Goal: Navigation & Orientation: Understand site structure

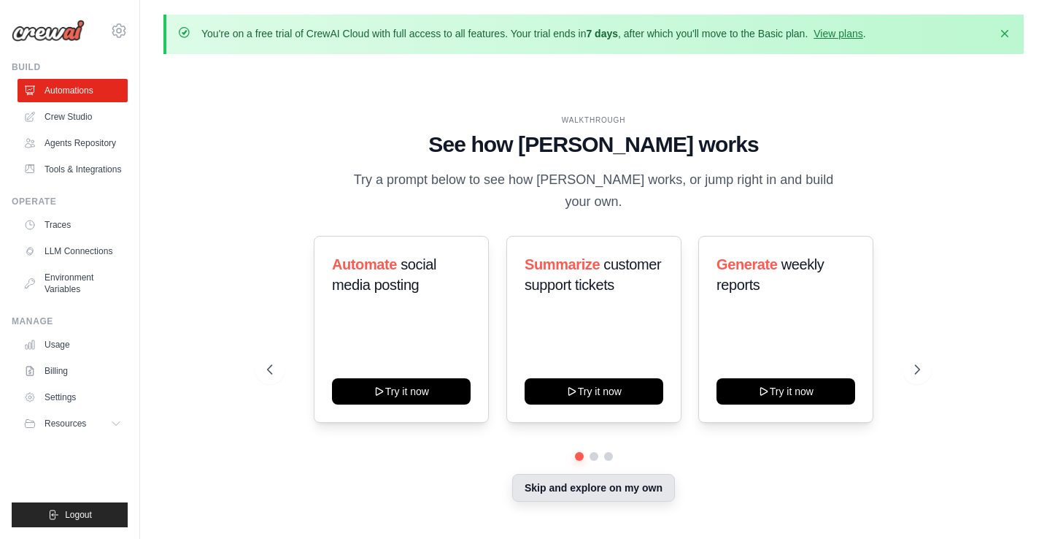
click at [584, 482] on button "Skip and explore on my own" at bounding box center [593, 488] width 163 height 28
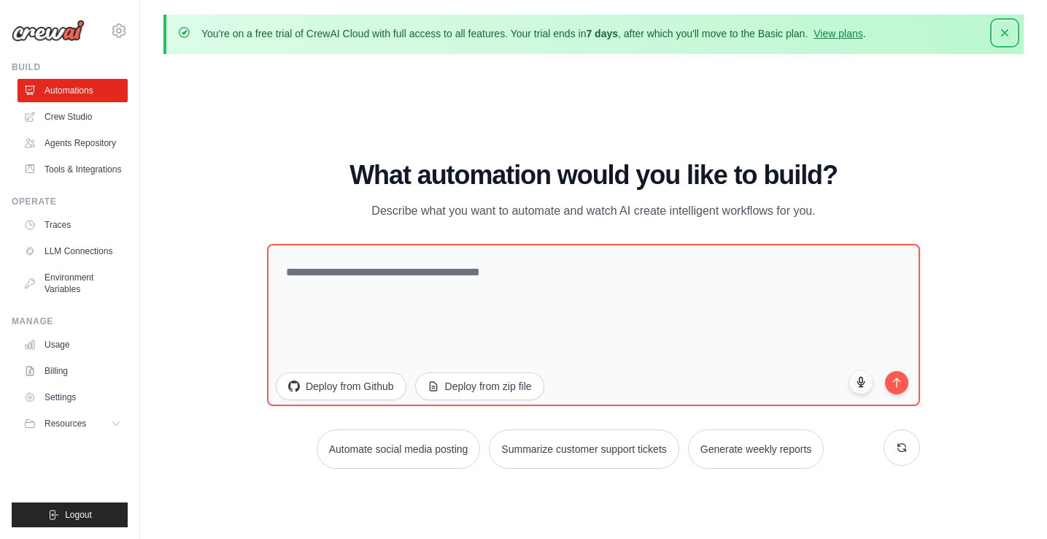
click at [1006, 33] on icon "button" at bounding box center [1005, 33] width 15 height 15
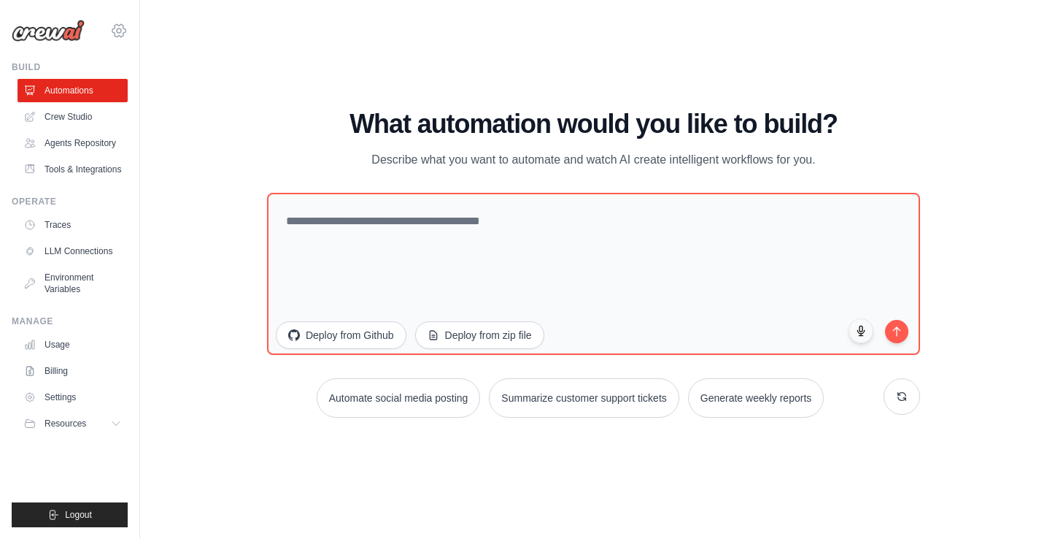
click at [114, 30] on icon at bounding box center [119, 31] width 18 height 18
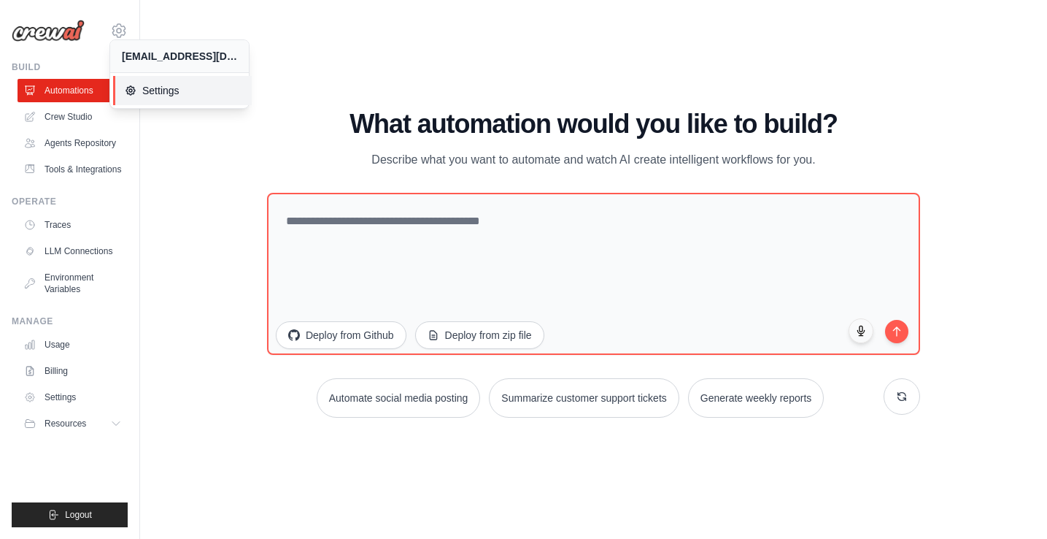
click at [138, 93] on span "Settings" at bounding box center [182, 90] width 115 height 15
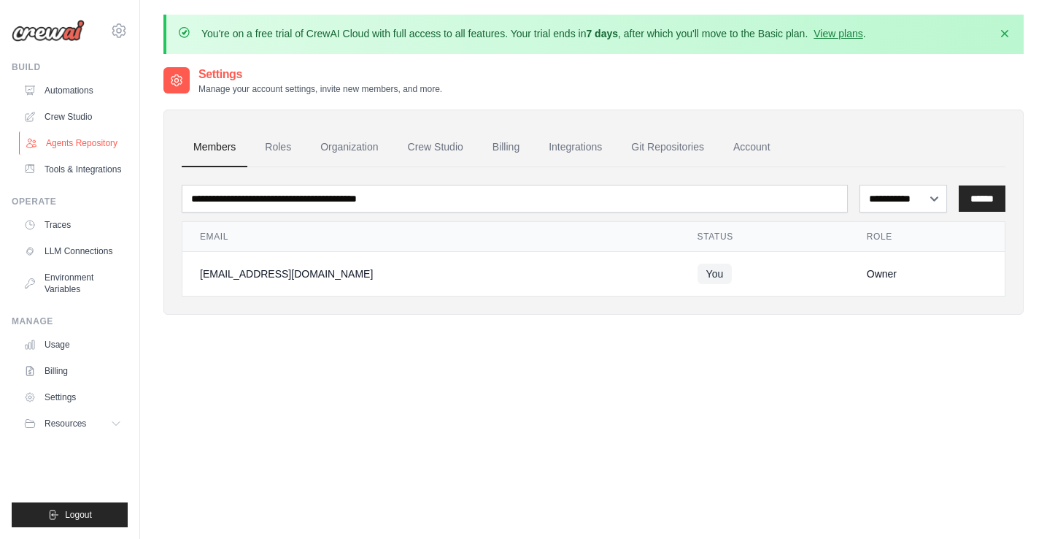
click at [75, 139] on link "Agents Repository" at bounding box center [74, 142] width 110 height 23
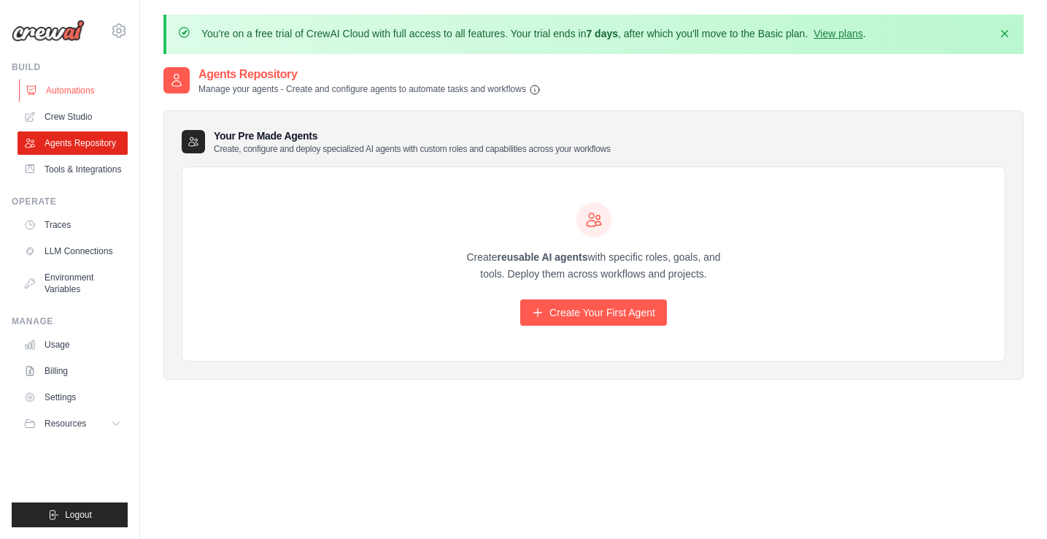
click at [70, 90] on link "Automations" at bounding box center [74, 90] width 110 height 23
